Goal: Book appointment/travel/reservation

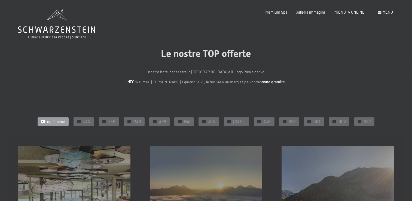
click at [283, 121] on div at bounding box center [285, 122] width 4 height 4
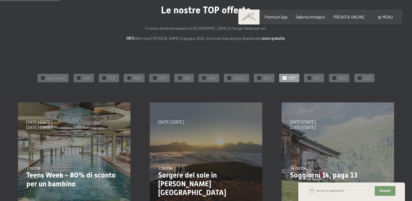
scroll to position [82, 0]
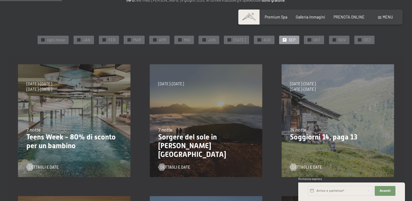
click at [181, 141] on p "Sorgere del sole in [PERSON_NAME][GEOGRAPHIC_DATA]" at bounding box center [206, 146] width 96 height 26
click at [164, 168] on div at bounding box center [162, 166] width 4 height 7
click at [43, 167] on span "Dettagli e Date" at bounding box center [49, 167] width 30 height 5
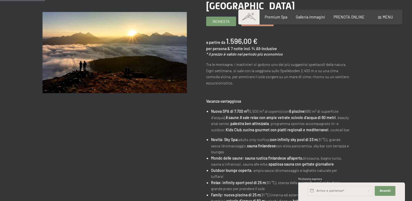
scroll to position [54, 0]
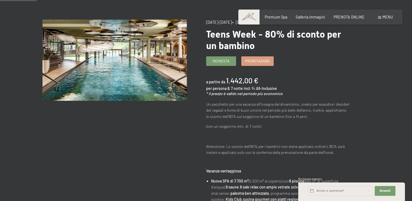
scroll to position [54, 0]
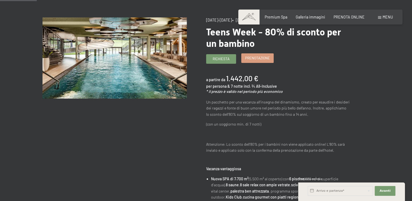
click at [261, 60] on span "Prenotazione" at bounding box center [257, 58] width 25 height 5
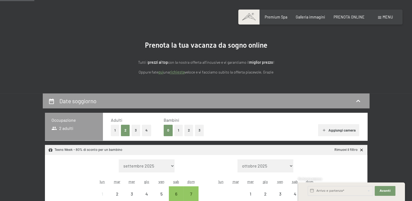
scroll to position [54, 0]
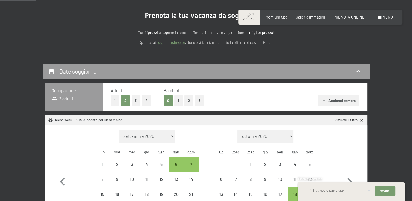
click at [189, 100] on button "2" at bounding box center [188, 100] width 9 height 11
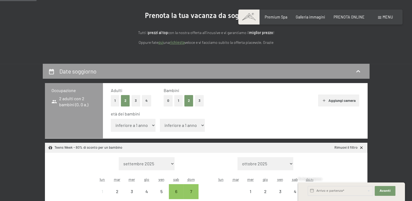
click at [151, 124] on select "inferiore a 1 anno 1 anno 2 anni 3 anni 4 anni 5 anni 6 anni 7 anni 8 anni 9 an…" at bounding box center [133, 125] width 45 height 13
select select "17"
click at [111, 119] on select "inferiore a 1 anno 1 anno 2 anni 3 anni 4 anni 5 anni 6 anni 7 anni 8 anni 9 an…" at bounding box center [133, 125] width 45 height 13
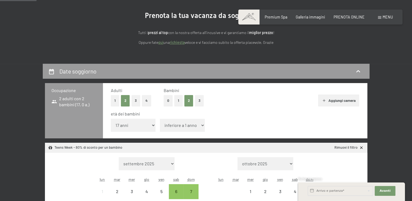
click at [188, 126] on select "inferiore a 1 anno 1 anno 2 anni 3 anni 4 anni 5 anni 6 anni 7 anni 8 anni 9 an…" at bounding box center [182, 125] width 45 height 13
select select "15"
click at [160, 119] on select "inferiore a 1 anno 1 anno 2 anni 3 anni 4 anni 5 anni 6 anni 7 anni 8 anni 9 an…" at bounding box center [182, 125] width 45 height 13
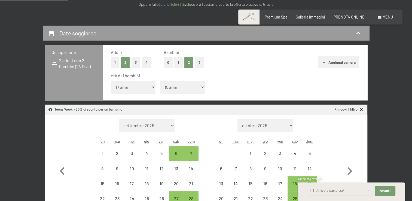
scroll to position [136, 0]
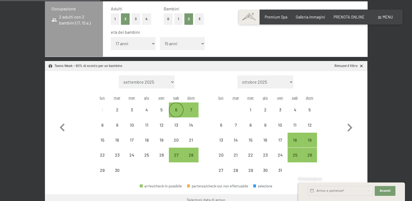
click at [176, 110] on div "6" at bounding box center [176, 115] width 14 height 14
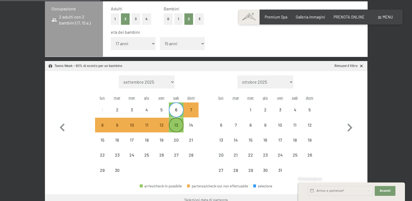
click at [175, 124] on div "13" at bounding box center [176, 130] width 14 height 14
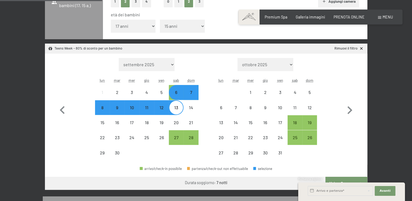
scroll to position [163, 0]
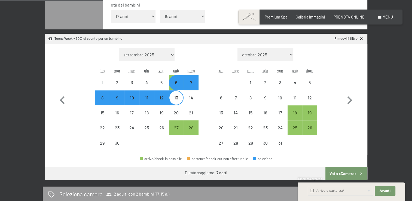
click at [345, 174] on button "Vai a «Camera»" at bounding box center [347, 173] width 42 height 13
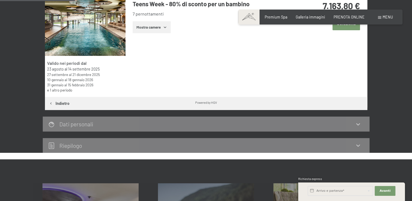
scroll to position [118, 0]
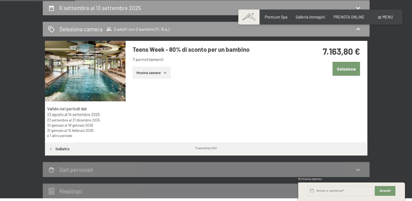
click at [166, 74] on icon "button" at bounding box center [165, 73] width 4 height 4
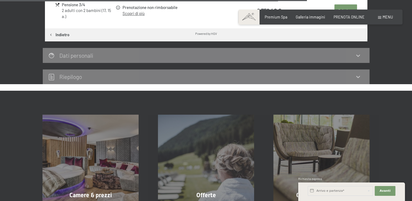
scroll to position [608, 0]
